Goal: Task Accomplishment & Management: Manage account settings

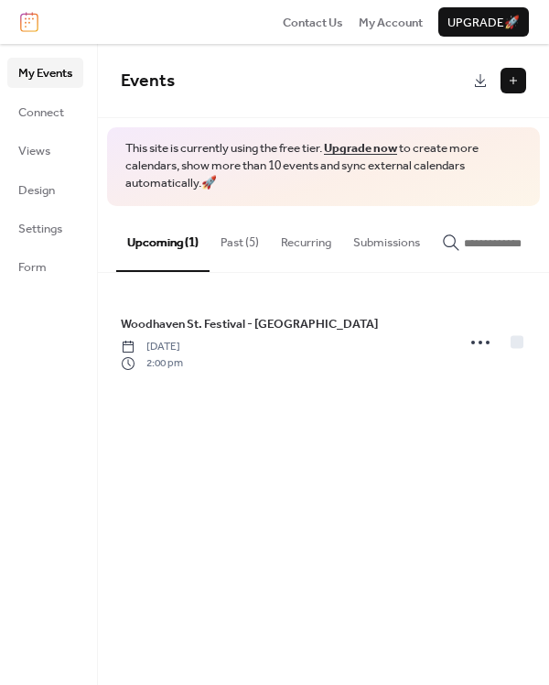
click at [231, 233] on button "Past (5)" at bounding box center [240, 238] width 60 height 64
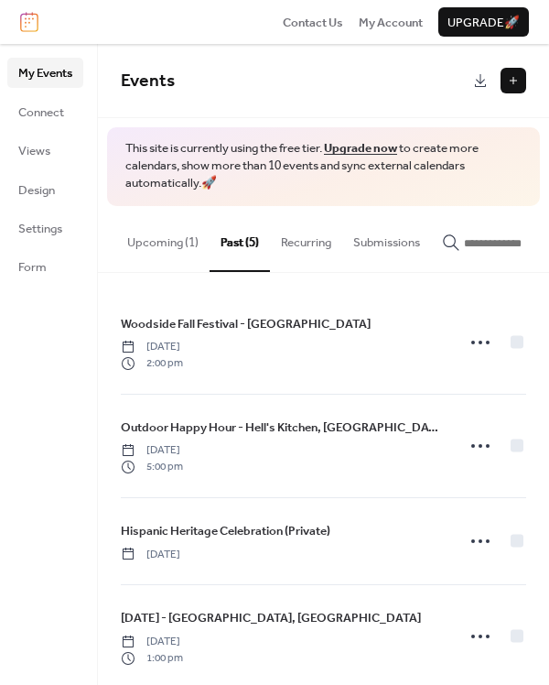
click at [38, 441] on div "My Events Connect Views Design Settings Form" at bounding box center [49, 364] width 98 height 641
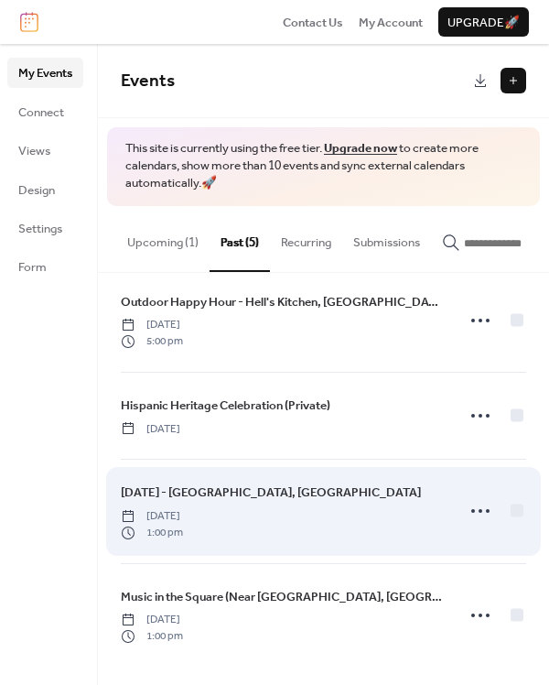
scroll to position [131, 0]
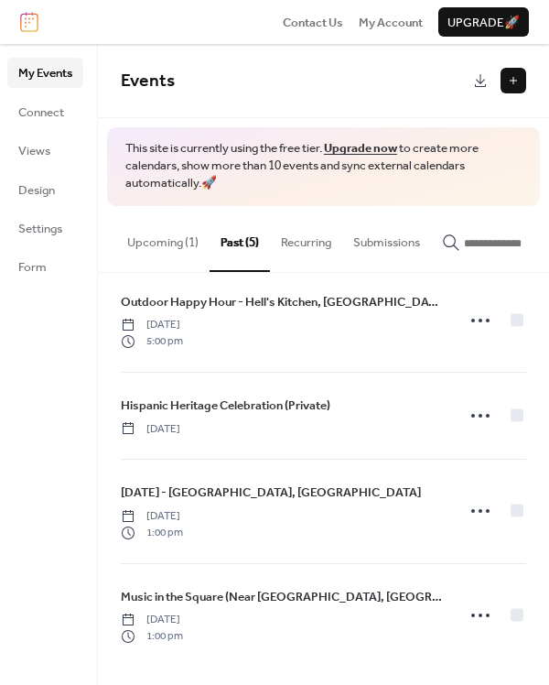
click at [52, 577] on div "My Events Connect Views Design Settings Form" at bounding box center [49, 364] width 98 height 641
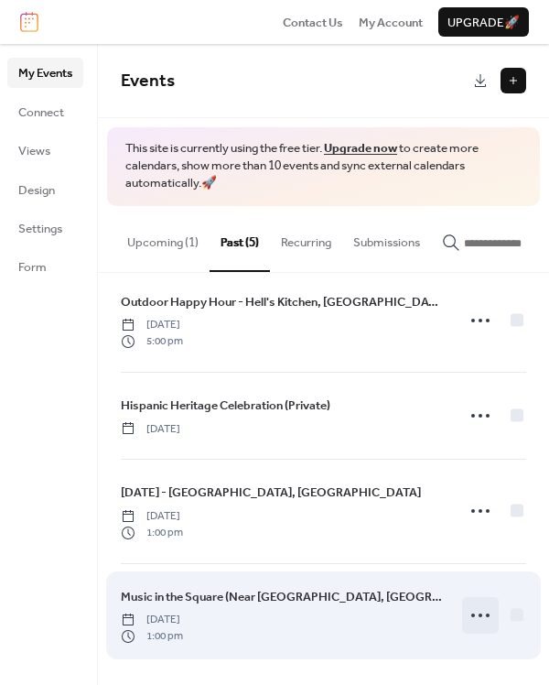
click at [479, 615] on circle at bounding box center [481, 616] width 4 height 4
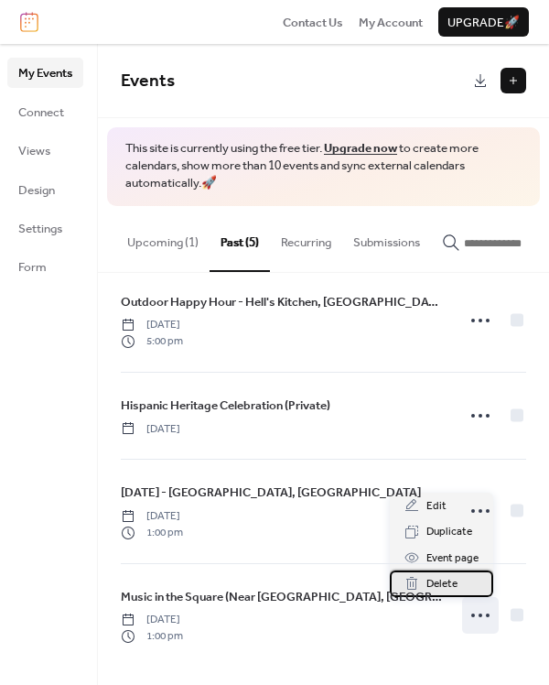
click at [455, 590] on span "Delete" at bounding box center [442, 584] width 31 height 18
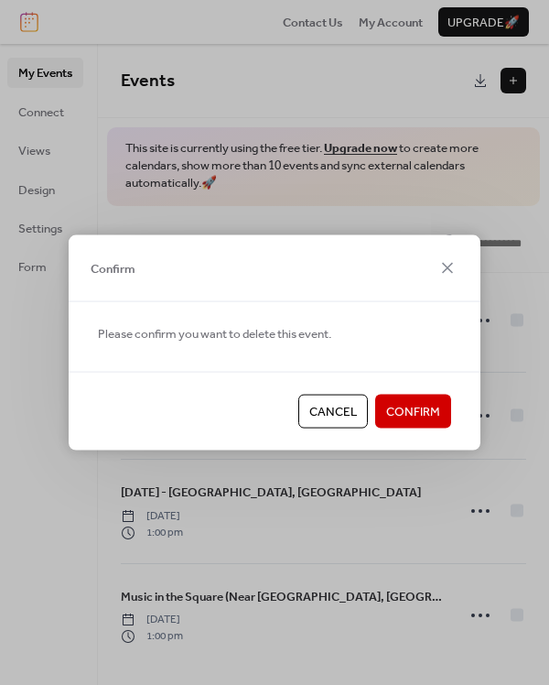
click at [402, 411] on span "Confirm" at bounding box center [413, 412] width 54 height 18
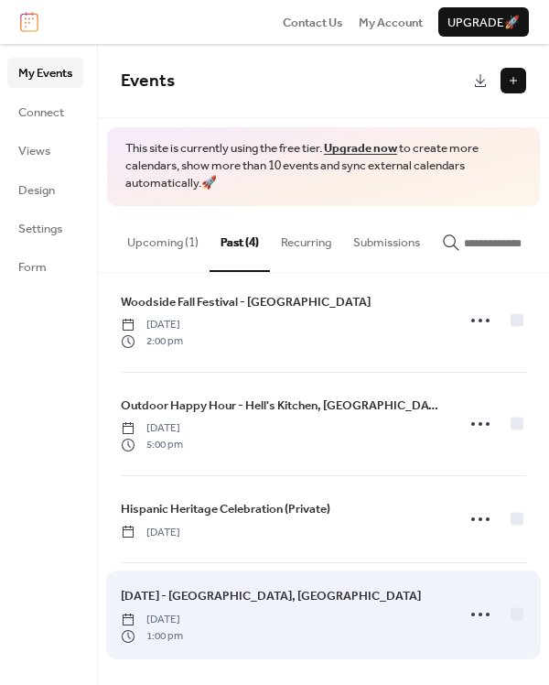
scroll to position [27, 0]
click at [479, 615] on circle at bounding box center [481, 615] width 4 height 4
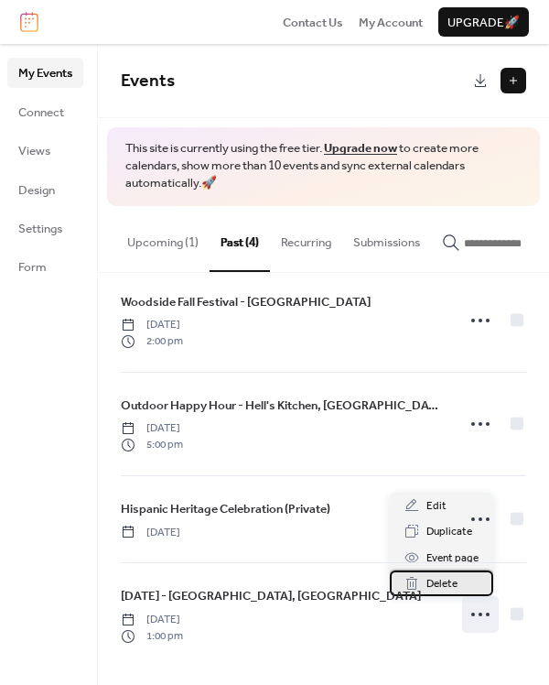
click at [440, 585] on span "Delete" at bounding box center [442, 584] width 31 height 18
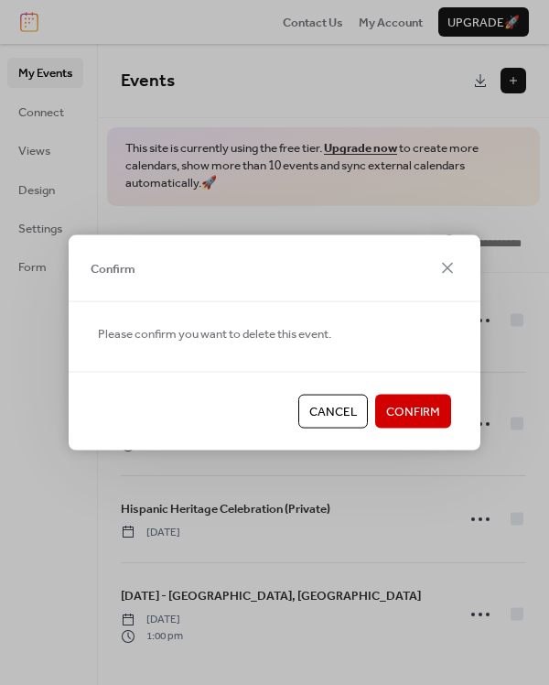
click at [407, 408] on span "Confirm" at bounding box center [413, 412] width 54 height 18
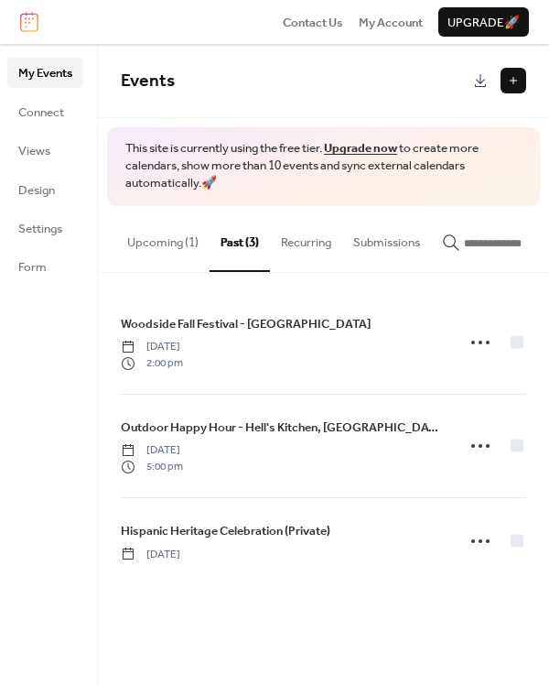
scroll to position [0, 0]
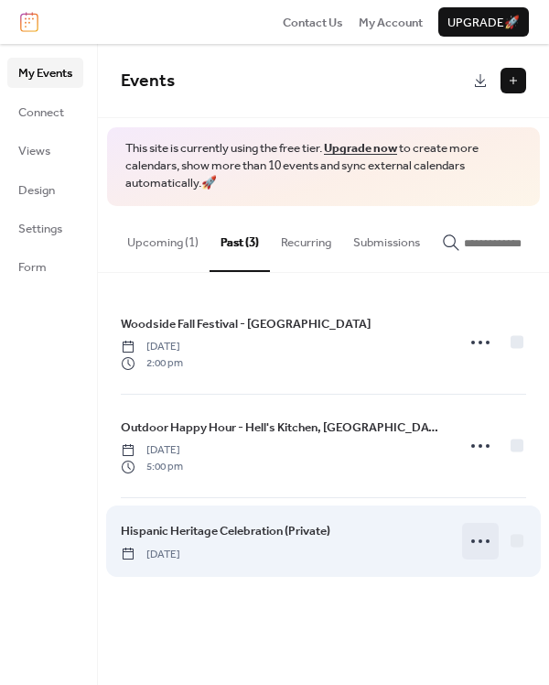
click at [486, 548] on icon at bounding box center [480, 541] width 29 height 29
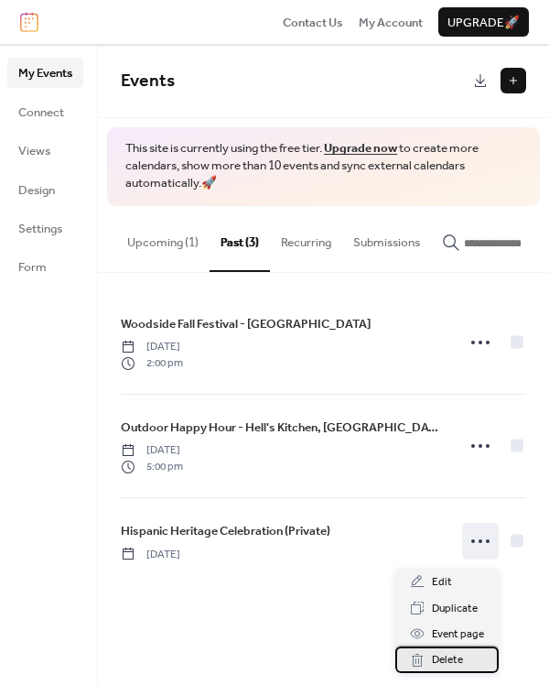
click at [448, 657] on span "Delete" at bounding box center [447, 660] width 31 height 18
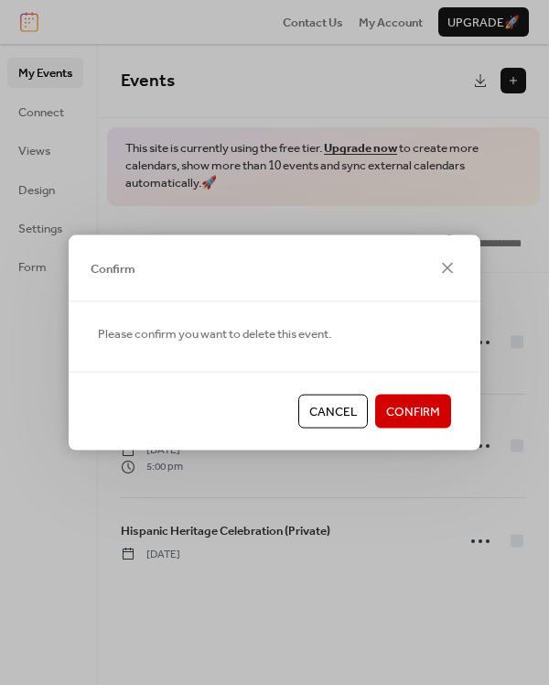
click at [398, 409] on span "Confirm" at bounding box center [413, 412] width 54 height 18
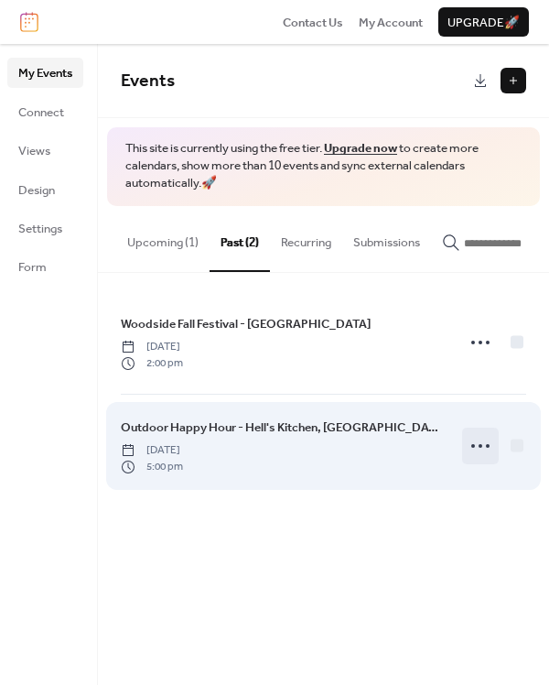
click at [484, 451] on icon at bounding box center [480, 445] width 29 height 29
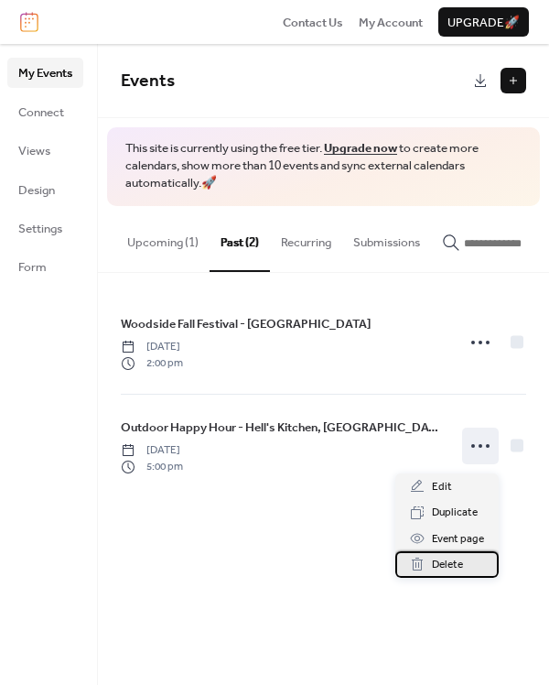
click at [453, 564] on span "Delete" at bounding box center [447, 565] width 31 height 18
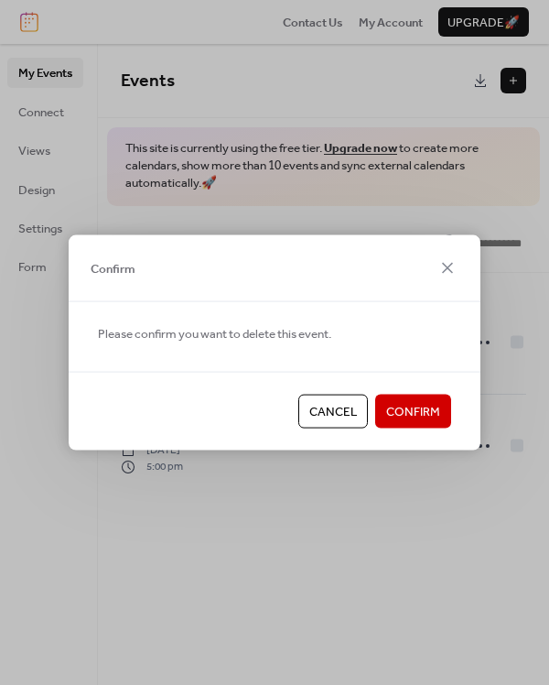
click at [413, 408] on span "Confirm" at bounding box center [413, 412] width 54 height 18
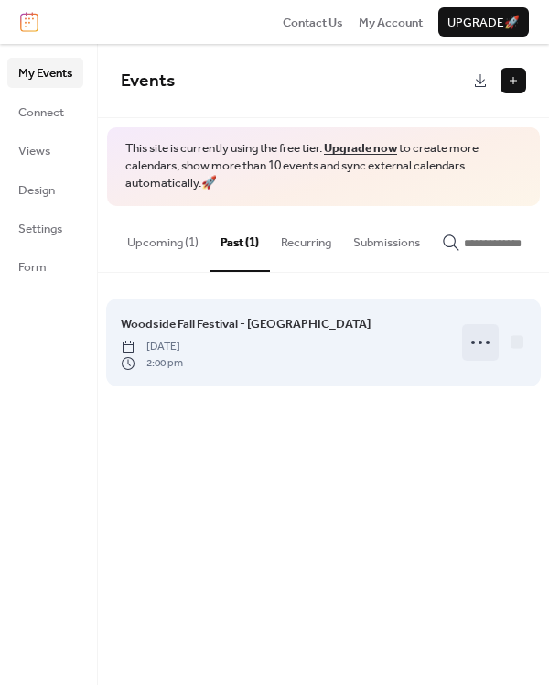
click at [478, 345] on icon at bounding box center [480, 342] width 29 height 29
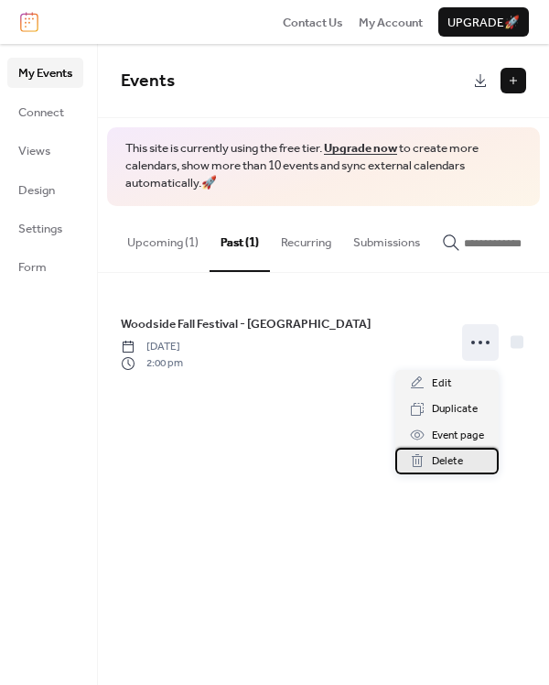
click at [450, 458] on span "Delete" at bounding box center [447, 461] width 31 height 18
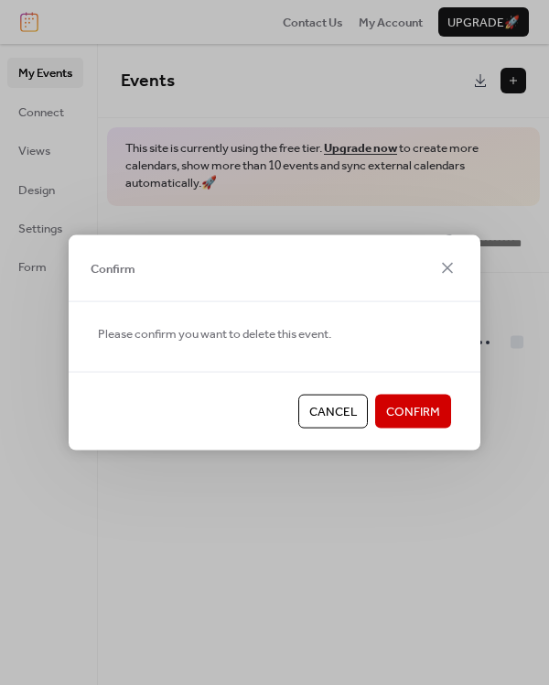
drag, startPoint x: 409, startPoint y: 415, endPoint x: 368, endPoint y: 427, distance: 42.9
click at [410, 415] on span "Confirm" at bounding box center [413, 412] width 54 height 18
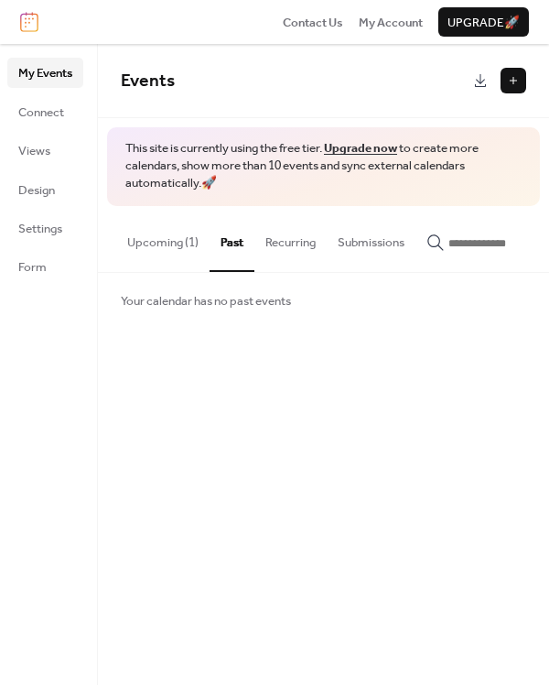
click at [146, 245] on button "Upcoming (1)" at bounding box center [162, 238] width 93 height 64
